Goal: Task Accomplishment & Management: Manage account settings

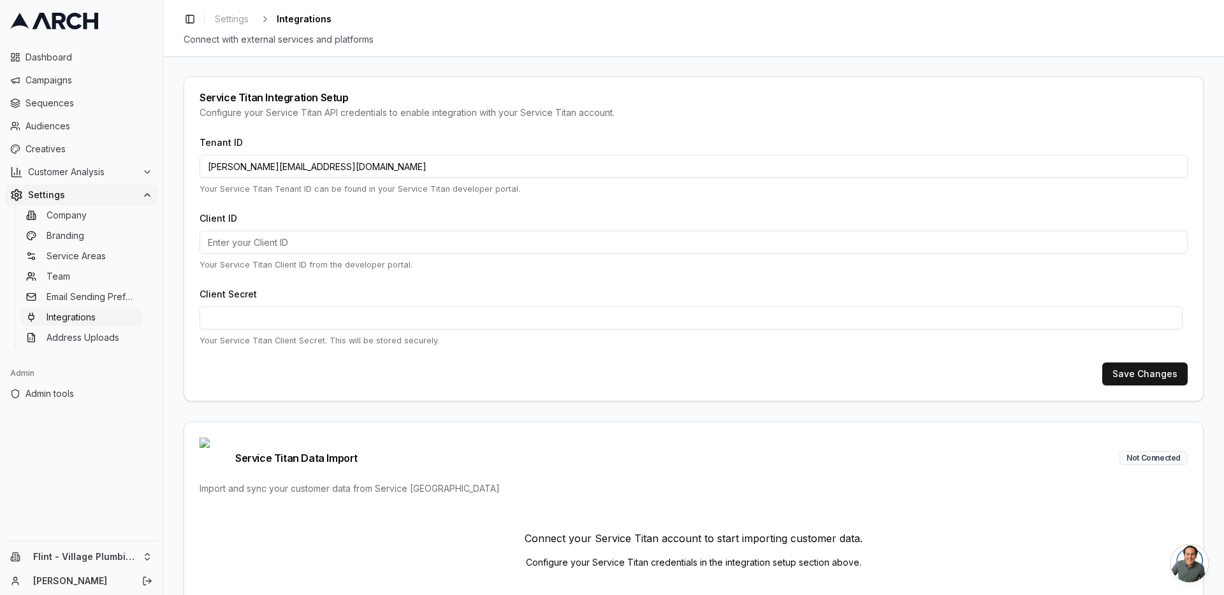
click at [301, 162] on input "jimmy@getarch.com" at bounding box center [693, 166] width 988 height 23
paste input "352202377"
type input "352202377"
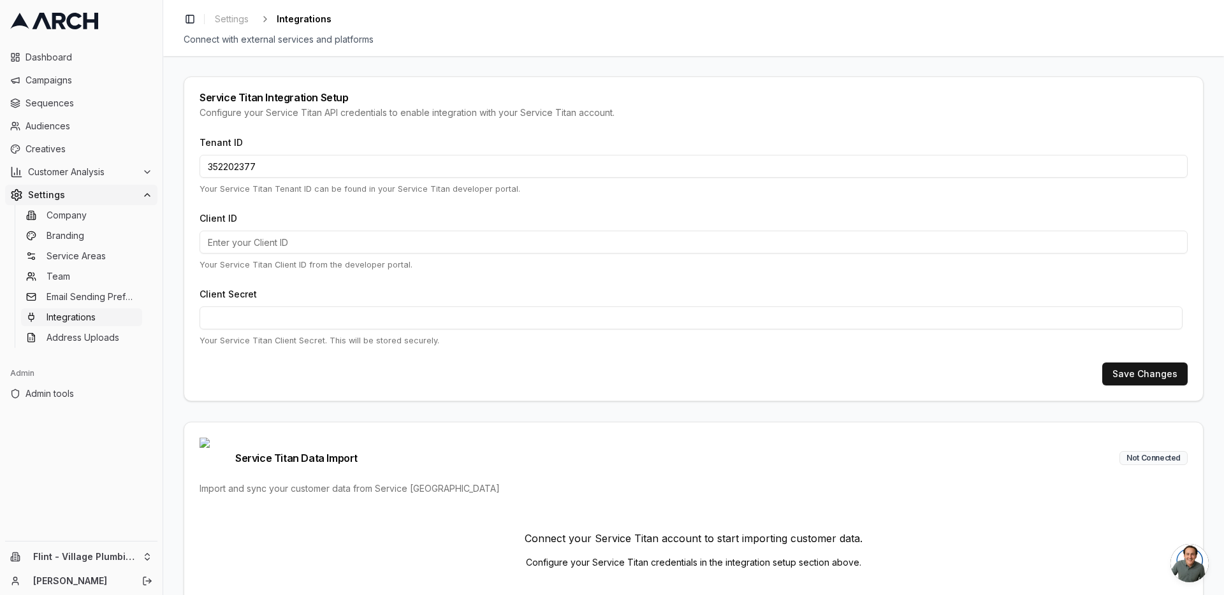
click at [293, 245] on input "Client ID" at bounding box center [693, 242] width 988 height 23
paste input "cid.5q3kbxlv3myz834j38c3lihqj"
type input "cid.5q3kbxlv3myz834j38c3lihqj"
click at [1145, 368] on button "Save Changes" at bounding box center [1144, 374] width 85 height 23
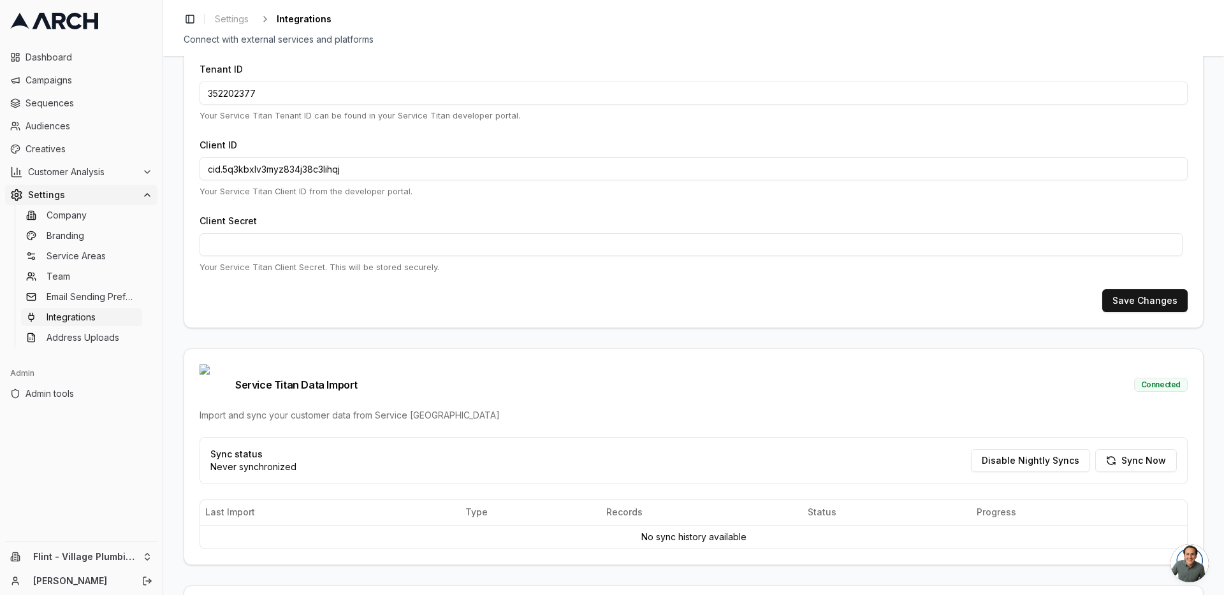
scroll to position [153, 0]
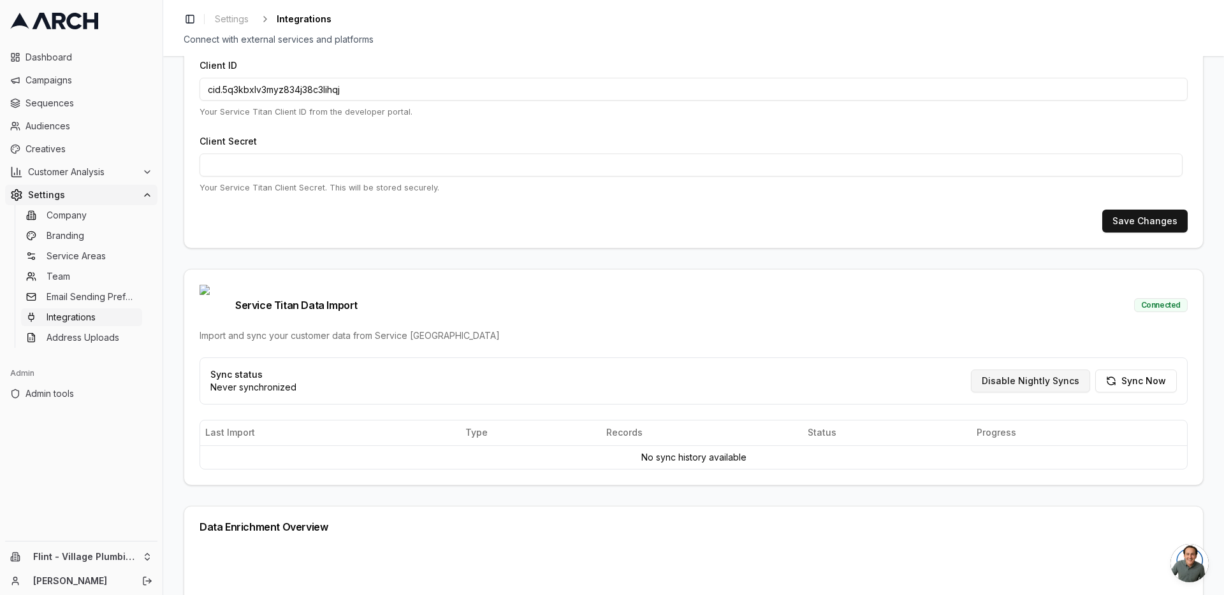
click at [1008, 370] on button "Disable Nightly Syncs" at bounding box center [1030, 381] width 119 height 23
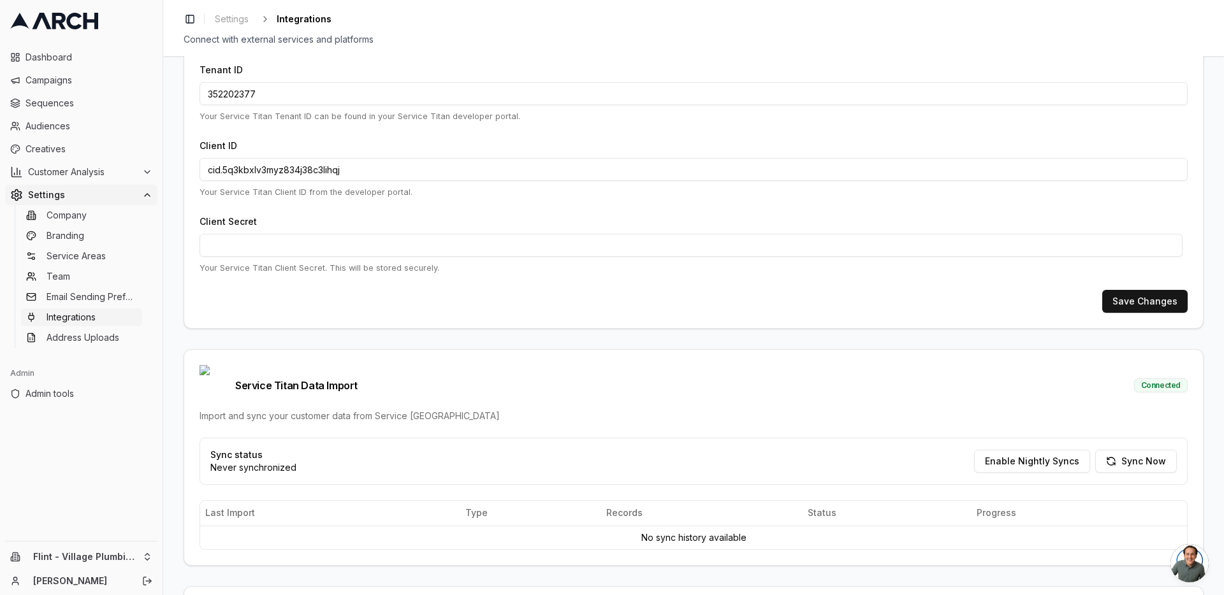
scroll to position [0, 0]
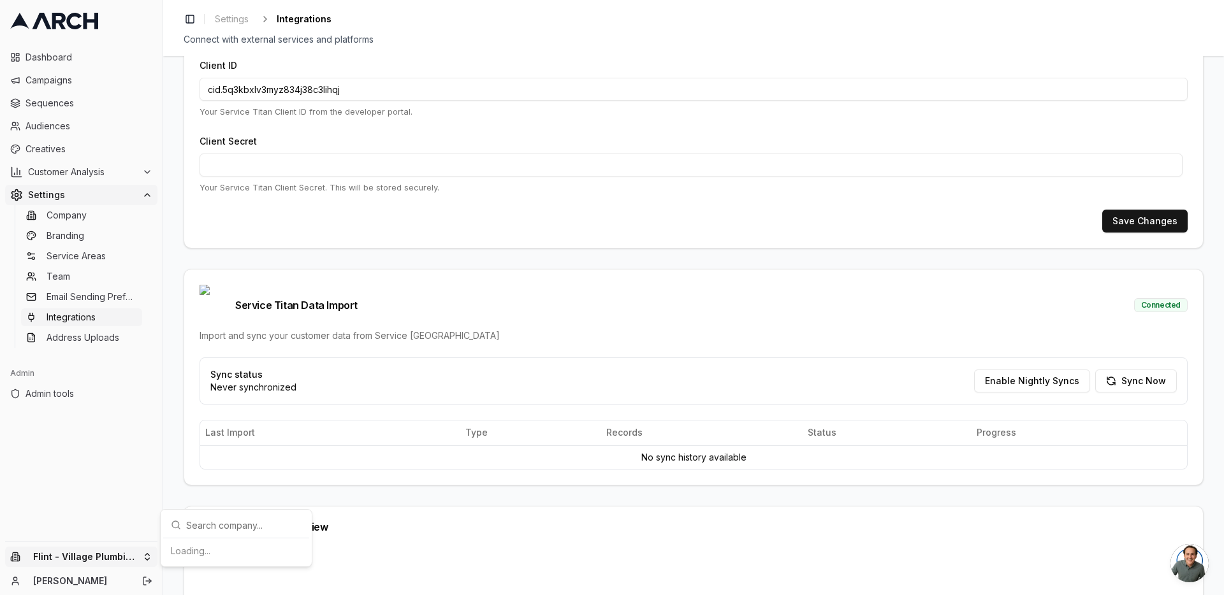
click at [140, 551] on html "Dashboard Campaigns Sequences Audiences Creatives Customer Analysis Settings Co…" at bounding box center [612, 297] width 1224 height 595
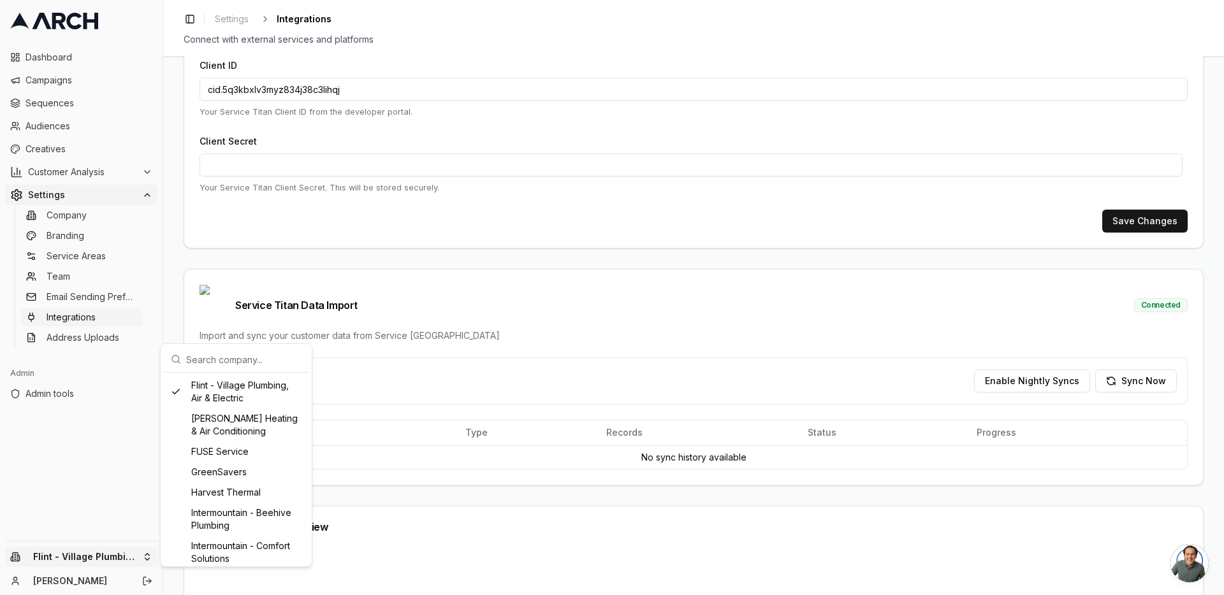
scroll to position [779, 0]
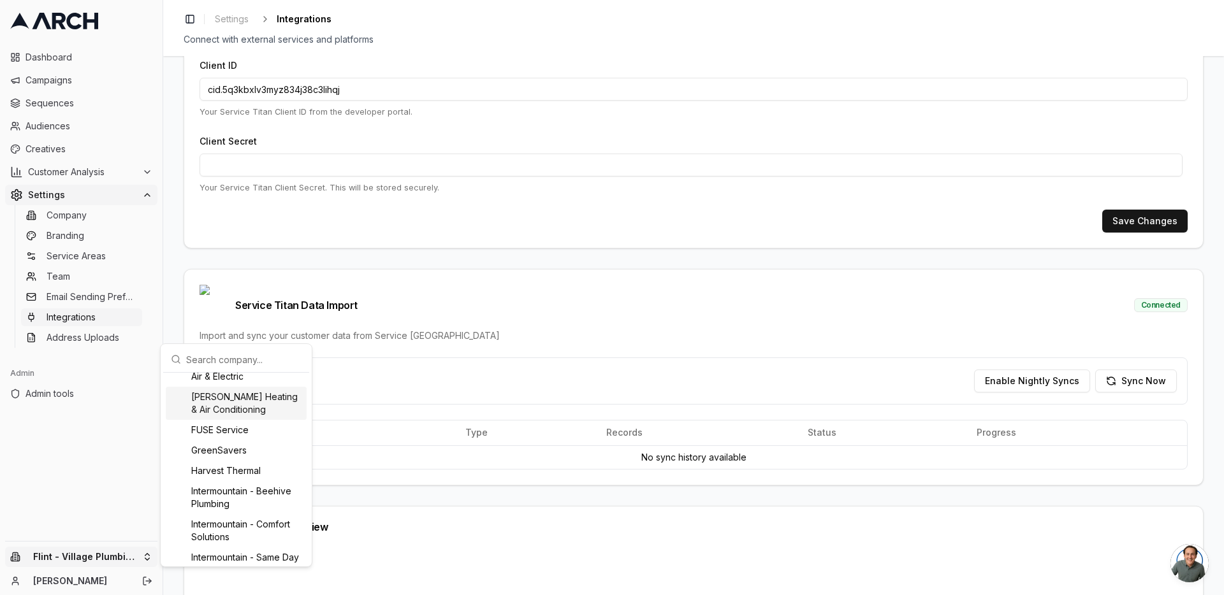
click at [238, 420] on div "[PERSON_NAME] Heating & Air Conditioning" at bounding box center [236, 403] width 141 height 33
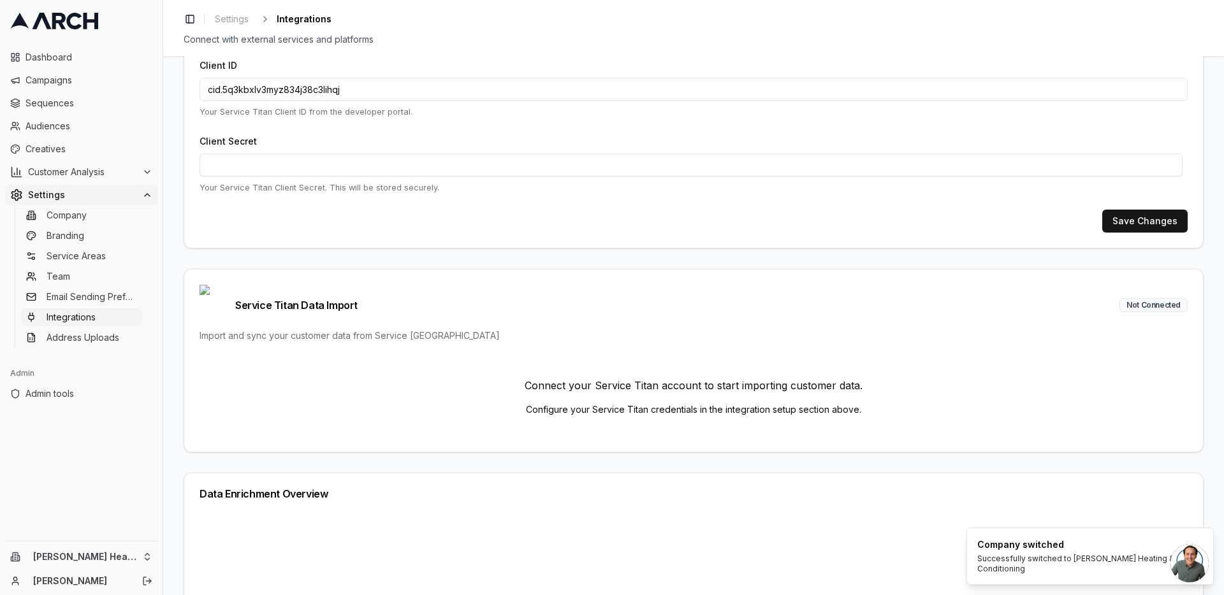
click at [176, 308] on div "Service Titan Integration Setup Configure your Service Titan API credentials to…" at bounding box center [693, 325] width 1060 height 539
